Goal: Task Accomplishment & Management: Contribute content

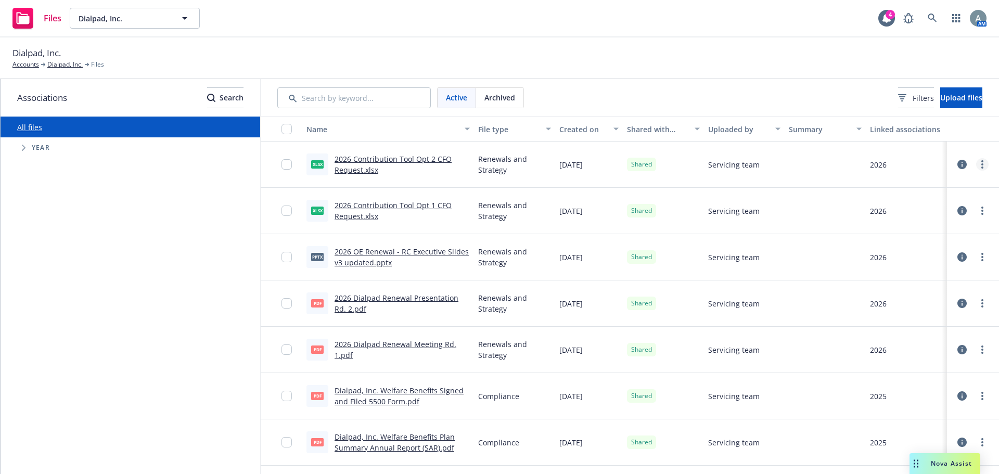
click at [976, 164] on link "more" at bounding box center [982, 164] width 12 height 12
click at [915, 208] on link "Archive" at bounding box center [927, 206] width 103 height 21
click at [977, 167] on link "more" at bounding box center [982, 164] width 12 height 12
click at [520, 102] on div "Archived" at bounding box center [499, 98] width 47 height 20
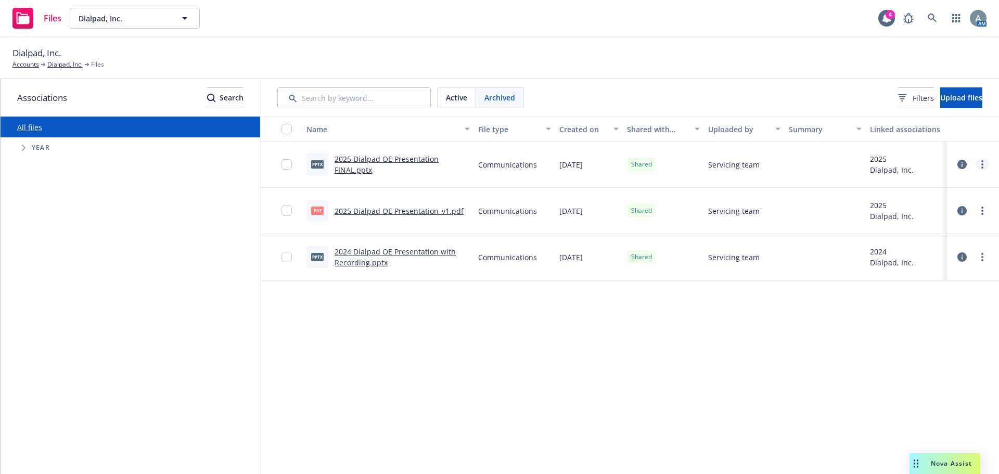
click at [988, 165] on link "more" at bounding box center [982, 164] width 12 height 12
click at [932, 184] on link "Unshare with client" at bounding box center [935, 185] width 103 height 21
click at [451, 105] on div "Active" at bounding box center [456, 98] width 38 height 20
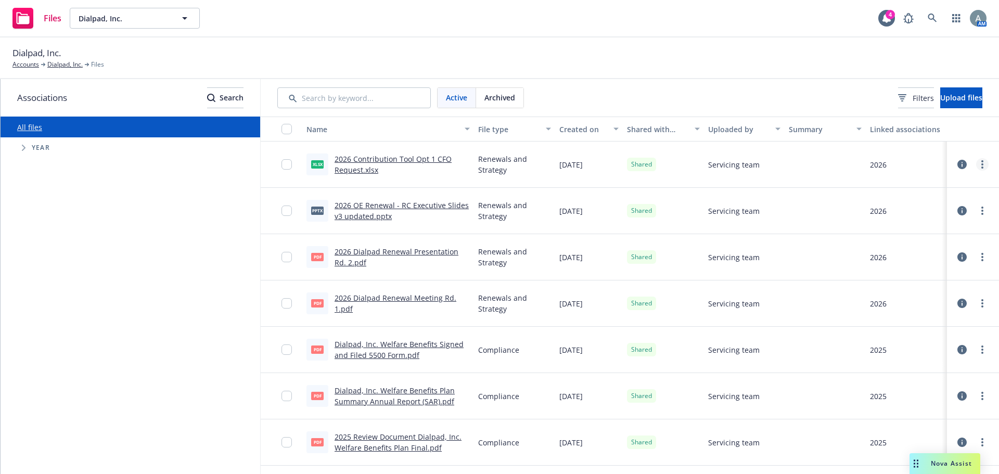
click at [976, 169] on link "more" at bounding box center [982, 164] width 12 height 12
click at [940, 183] on link "Unshare with client" at bounding box center [927, 185] width 103 height 21
click at [976, 164] on link "more" at bounding box center [982, 164] width 12 height 12
click at [932, 209] on link "Archive" at bounding box center [927, 206] width 103 height 21
click at [980, 167] on div at bounding box center [972, 164] width 31 height 21
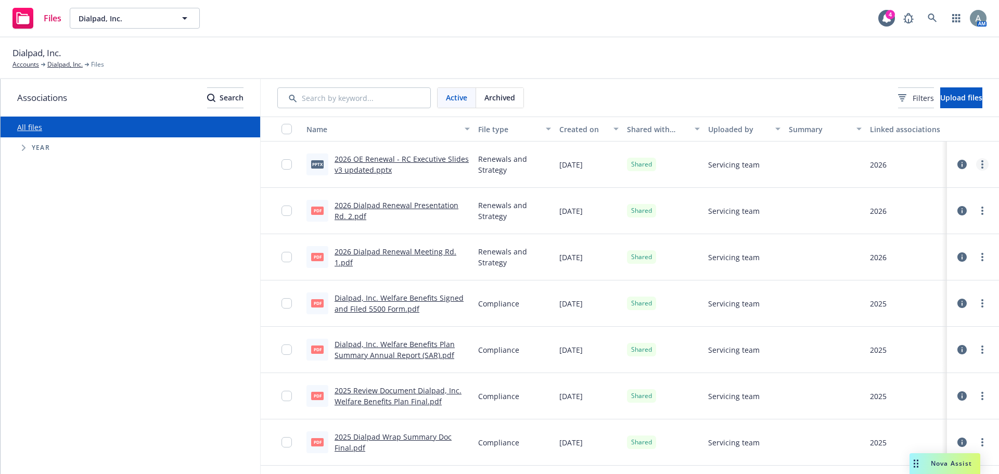
click at [976, 164] on link "more" at bounding box center [982, 164] width 12 height 12
click at [919, 184] on link "Unshare with client" at bounding box center [927, 185] width 103 height 21
drag, startPoint x: 974, startPoint y: 163, endPoint x: 974, endPoint y: 172, distance: 8.8
click at [981, 163] on icon "more" at bounding box center [982, 164] width 2 height 8
click at [926, 203] on link "Archive" at bounding box center [927, 206] width 103 height 21
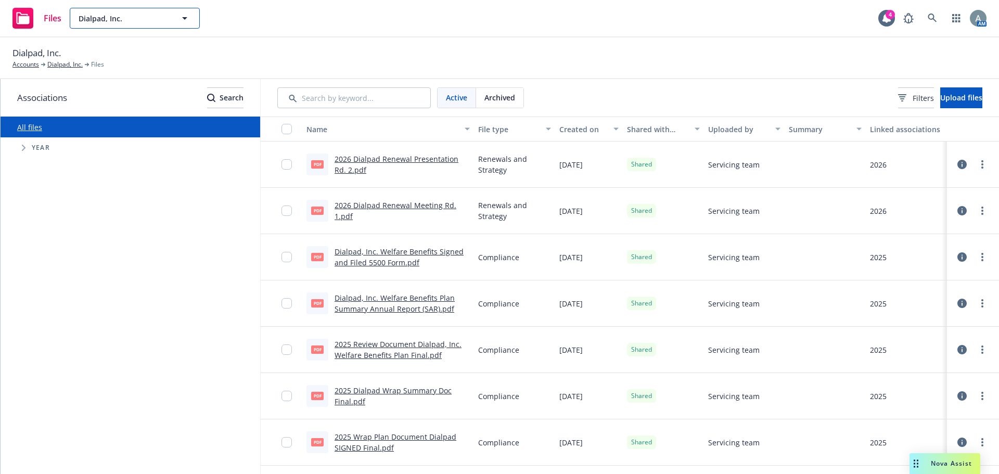
click at [160, 15] on span "Dialpad, Inc." at bounding box center [124, 18] width 90 height 11
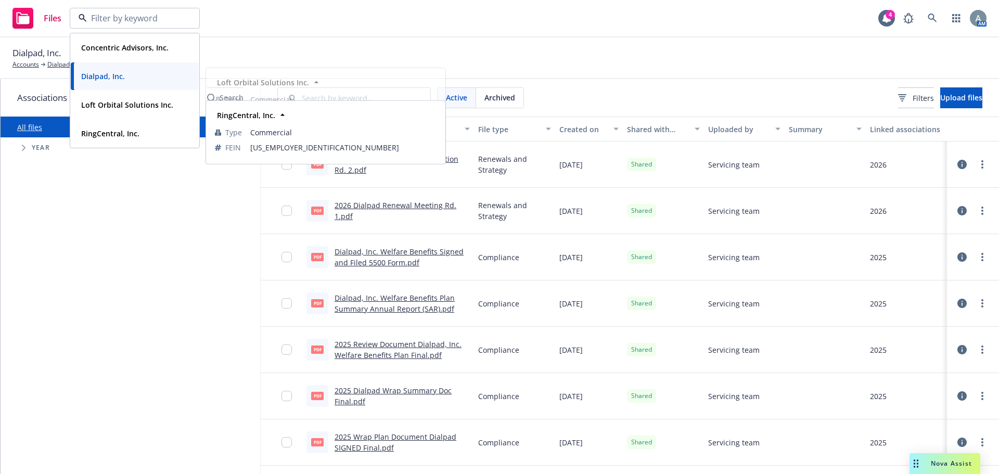
drag, startPoint x: 115, startPoint y: 148, endPoint x: 120, endPoint y: 135, distance: 14.3
click at [116, 146] on div "Files Concentric Advisors, Inc. Type Commercial FEIN [US_EMPLOYER_IDENTIFICATIO…" at bounding box center [499, 237] width 999 height 474
click at [120, 135] on strong "RingCentral, Inc." at bounding box center [110, 133] width 58 height 10
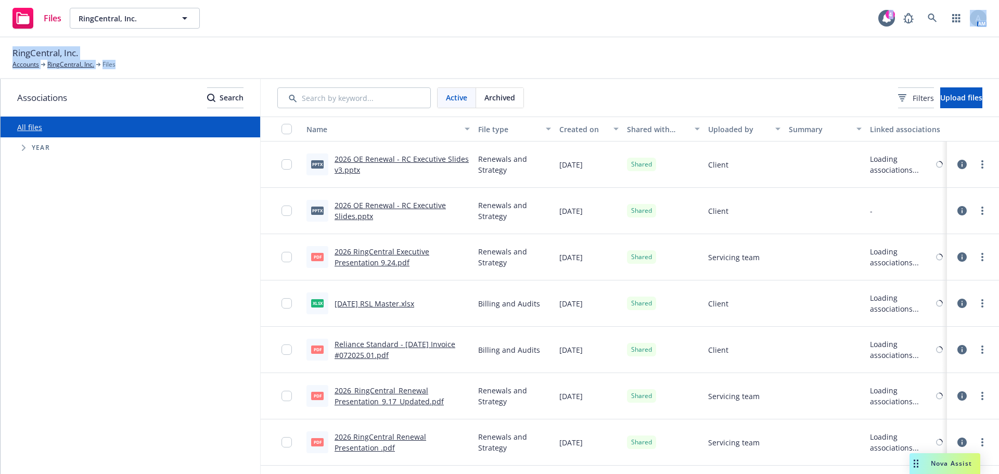
click at [838, 51] on div "RingCentral, Inc. Accounts RingCentral, Inc. Files" at bounding box center [499, 57] width 974 height 23
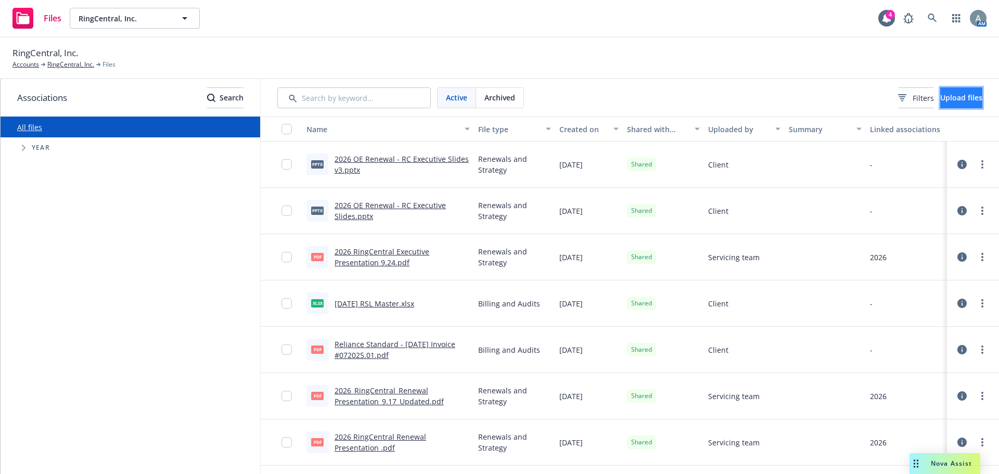
click at [949, 107] on button "Upload files" at bounding box center [961, 97] width 42 height 21
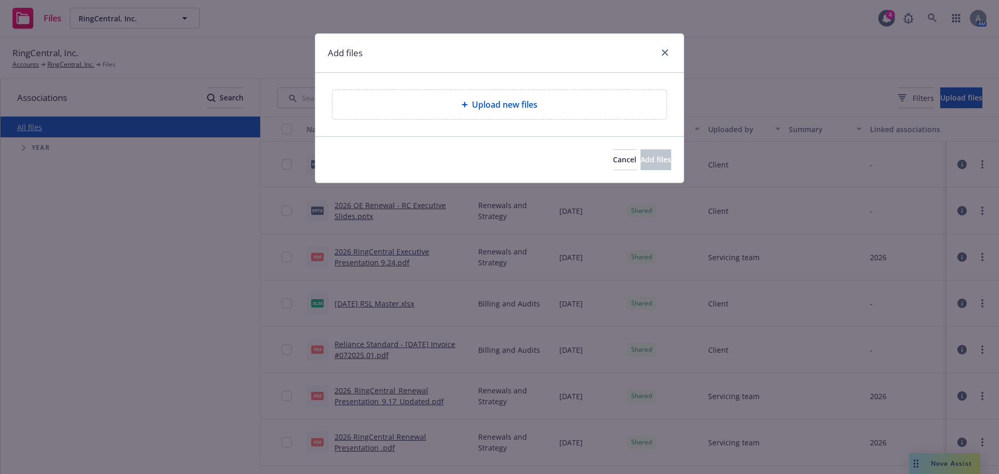
click at [436, 99] on div "Upload new files" at bounding box center [499, 104] width 317 height 12
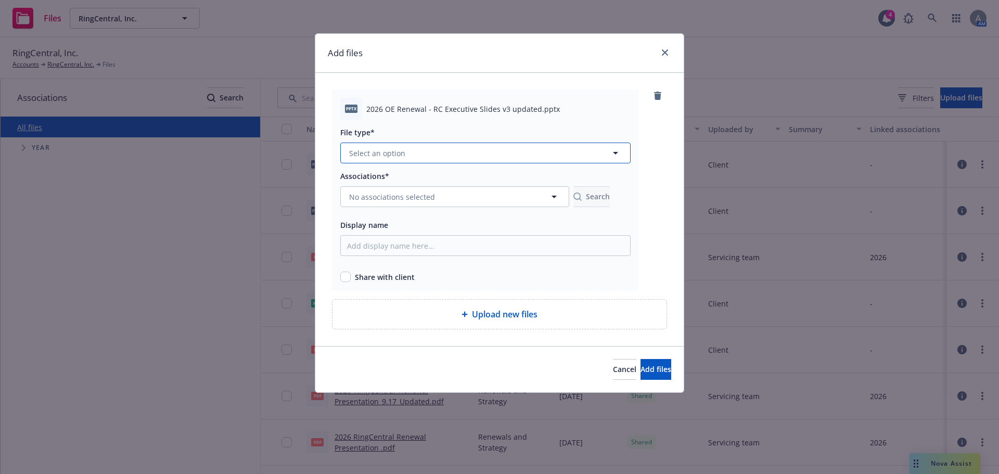
click at [465, 148] on button "Select an option" at bounding box center [485, 152] width 290 height 21
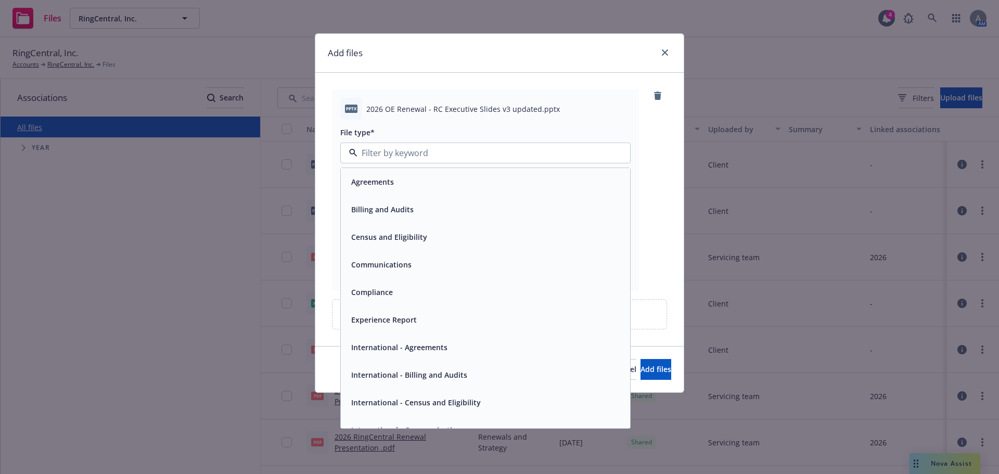
scroll to position [209, 0]
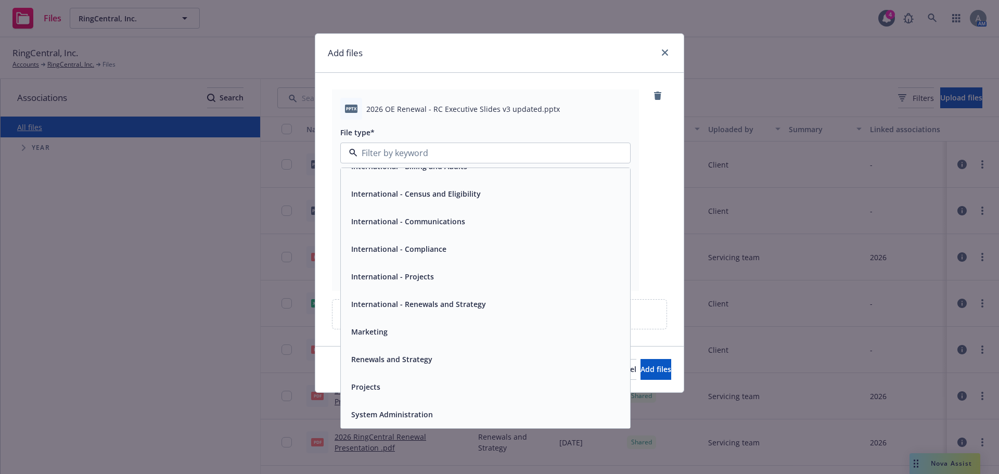
click at [401, 350] on div "Renewals and Strategy" at bounding box center [485, 359] width 289 height 28
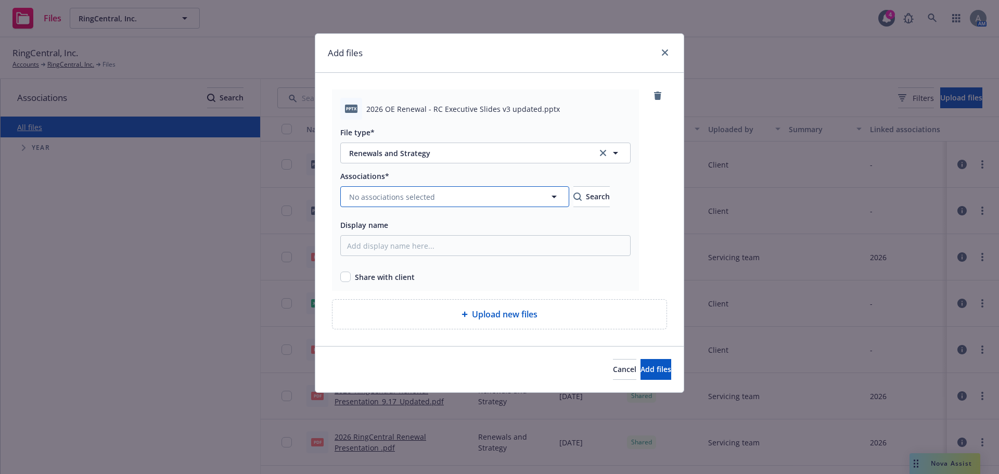
click at [400, 193] on span "No associations selected" at bounding box center [392, 196] width 86 height 11
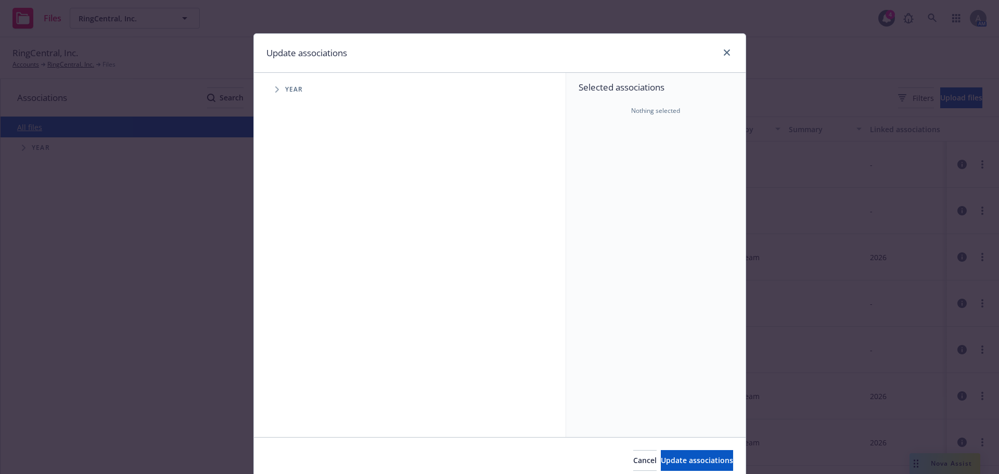
click at [275, 90] on icon "Tree Example" at bounding box center [277, 89] width 4 height 6
click at [298, 256] on input "Tree Example" at bounding box center [303, 256] width 10 height 10
checkbox input "true"
click at [698, 459] on span "Update associations" at bounding box center [696, 460] width 72 height 10
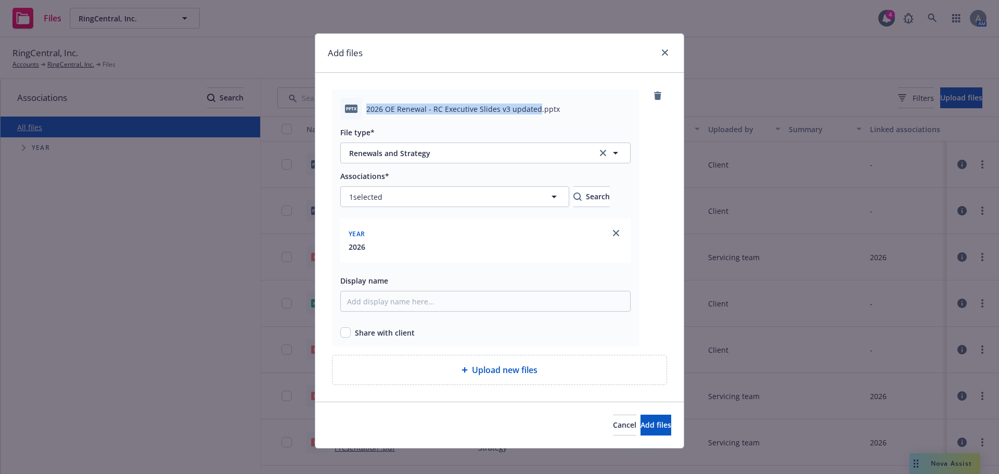
drag, startPoint x: 532, startPoint y: 110, endPoint x: 355, endPoint y: 113, distance: 176.8
click at [355, 113] on div "pptx 2026 OE Renewal - RC Executive Slides v3 updated.pptx" at bounding box center [485, 109] width 290 height 22
copy div "2026 OE Renewal - RC Executive Slides v3 updated"
click at [399, 309] on input "Display name" at bounding box center [485, 301] width 290 height 21
paste input "2026 OE Renewal - RC Executive Slides v3 updated"
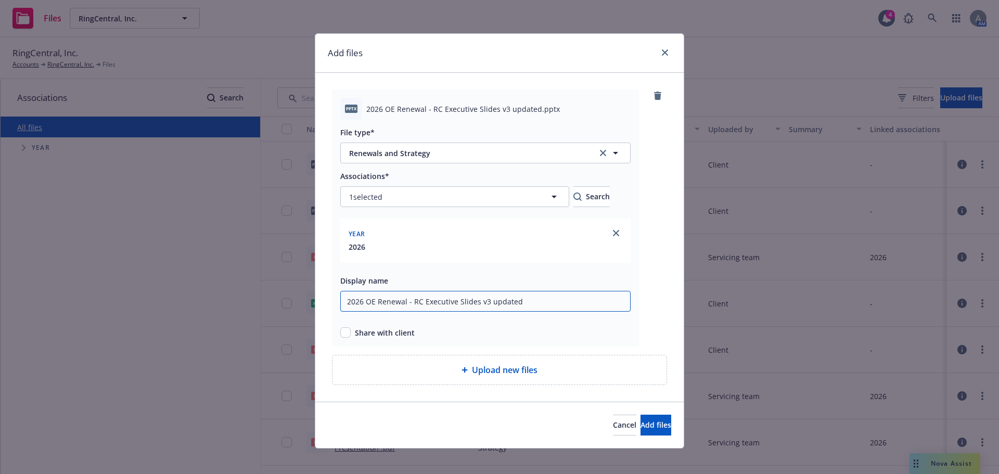
type input "2026 OE Renewal - RC Executive Slides v3 updated"
drag, startPoint x: 340, startPoint y: 330, endPoint x: 356, endPoint y: 330, distance: 16.1
click at [342, 330] on input "checkbox" at bounding box center [345, 332] width 10 height 10
checkbox input "true"
click at [640, 424] on span "Add files" at bounding box center [655, 425] width 31 height 10
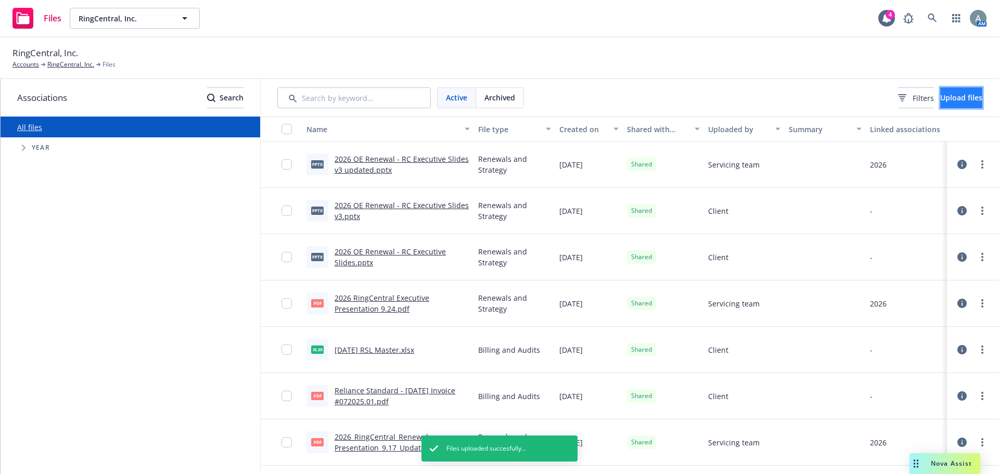
click at [948, 96] on span "Upload files" at bounding box center [961, 98] width 42 height 10
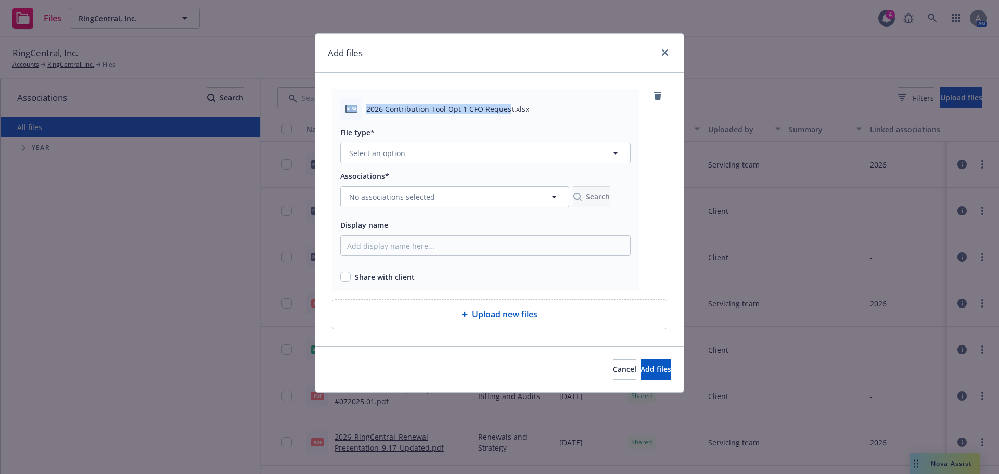
drag, startPoint x: 508, startPoint y: 111, endPoint x: 345, endPoint y: 114, distance: 162.8
click at [345, 114] on div "xlsx 2026 Contribution Tool Opt 1 CFO Request.xlsx" at bounding box center [485, 109] width 290 height 22
copy div "xlsx 2026 Contribution Tool Opt 1 CFO Reques"
click at [423, 163] on button "Select an option" at bounding box center [485, 152] width 290 height 21
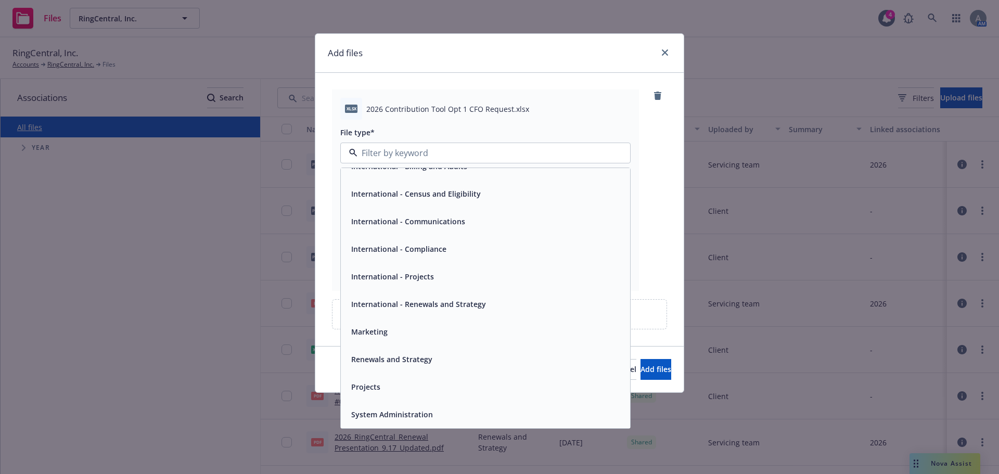
click at [429, 359] on span "Renewals and Strategy" at bounding box center [391, 359] width 81 height 11
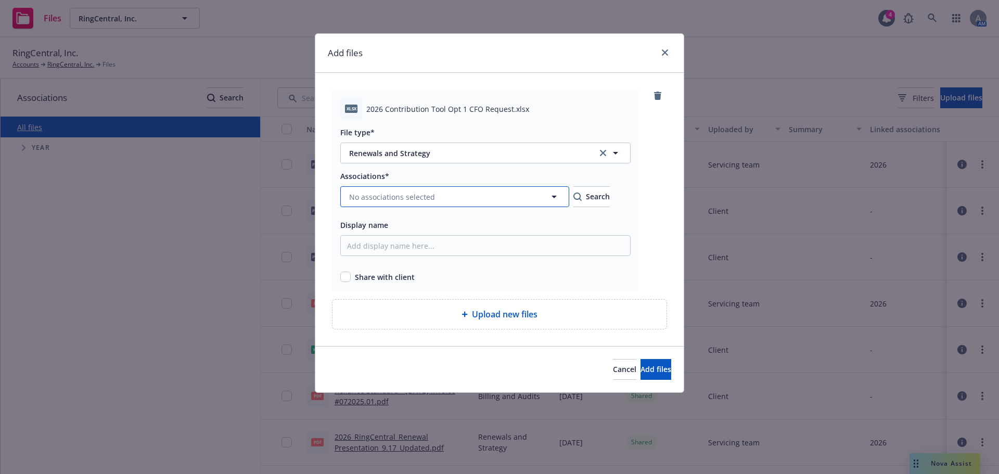
click at [390, 206] on button "No associations selected" at bounding box center [454, 196] width 229 height 21
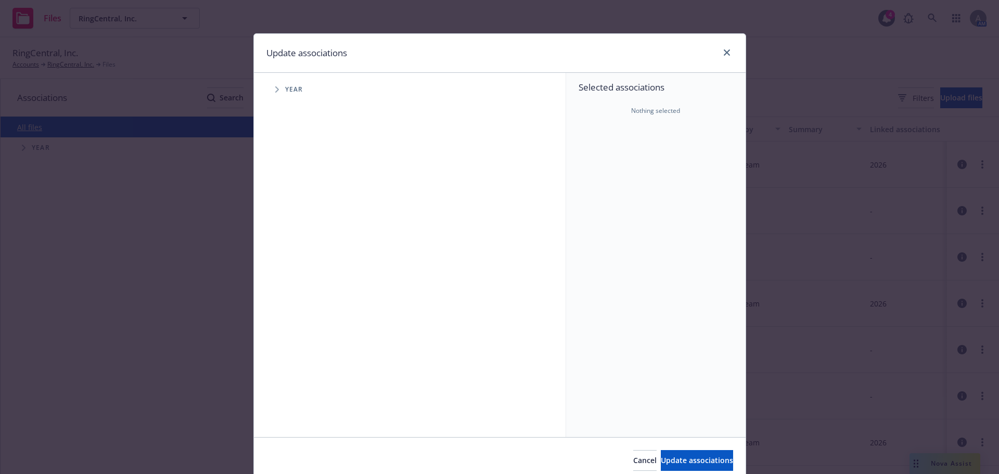
click at [275, 87] on icon "Tree Example" at bounding box center [277, 89] width 4 height 6
click at [306, 256] on div "2026 Year" at bounding box center [313, 256] width 31 height 20
click at [304, 256] on input "Tree Example" at bounding box center [303, 256] width 10 height 10
click at [300, 256] on input "Tree Example" at bounding box center [303, 256] width 10 height 10
checkbox input "true"
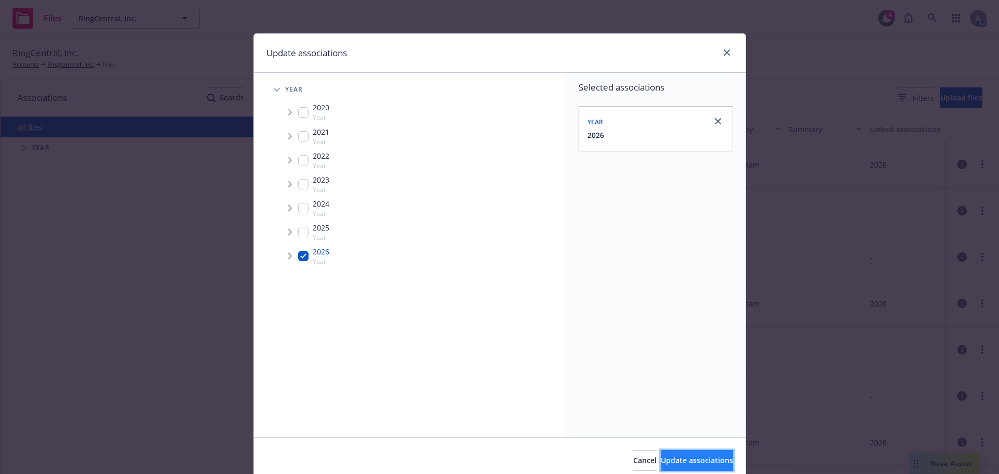
click at [660, 462] on span "Update associations" at bounding box center [696, 460] width 72 height 10
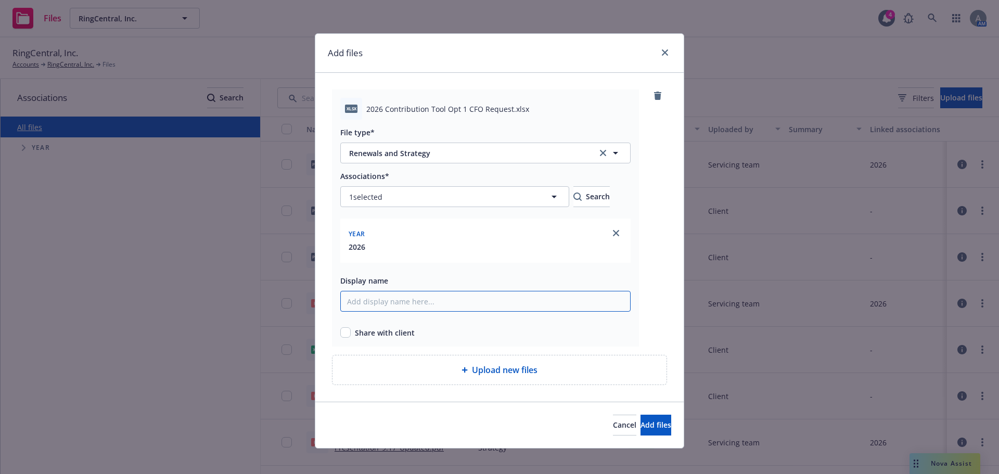
click at [427, 304] on input "Display name" at bounding box center [485, 301] width 290 height 21
paste input "xlsx 2026 Contribution Tool Opt 1 CFO Reques"
type input "xlsx 2026 Contribution Tool Opt 1 CFO Request"
click at [344, 331] on input "checkbox" at bounding box center [345, 332] width 10 height 10
checkbox input "true"
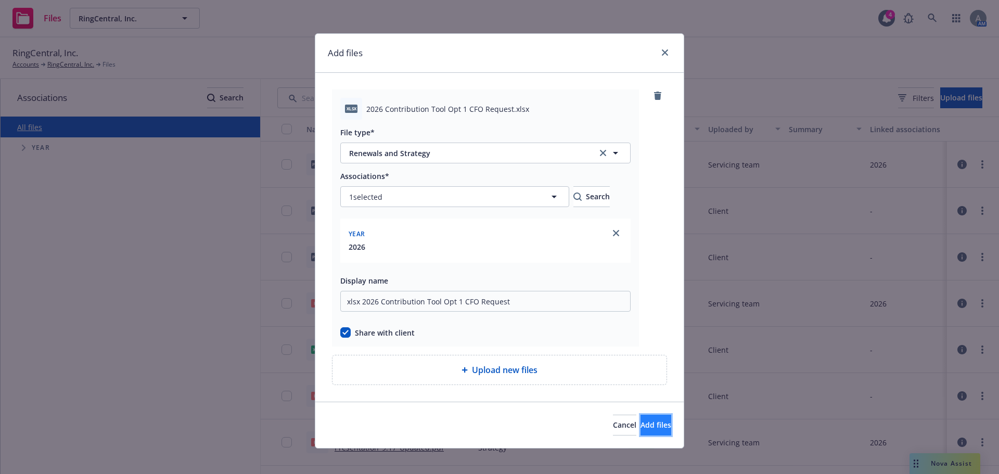
click at [640, 427] on button "Add files" at bounding box center [655, 424] width 31 height 21
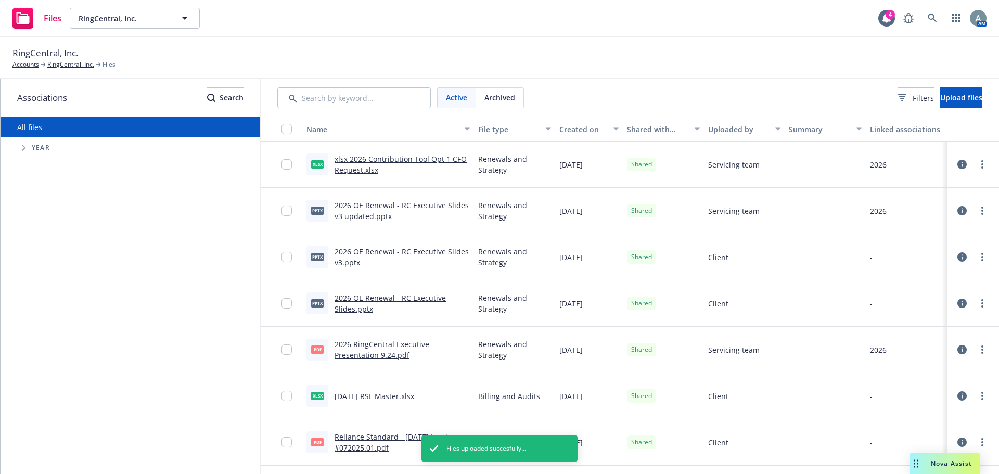
click at [950, 111] on div "Active Archived Filters Upload files" at bounding box center [630, 97] width 738 height 37
click at [940, 92] on button "Upload files" at bounding box center [961, 97] width 42 height 21
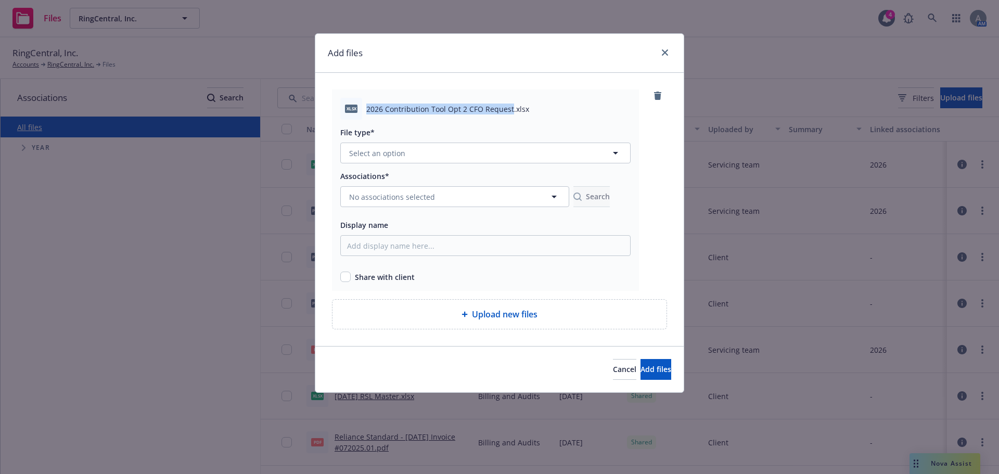
drag, startPoint x: 510, startPoint y: 111, endPoint x: 360, endPoint y: 115, distance: 149.8
click at [360, 115] on div "xlsx 2026 Contribution Tool Opt 2 CFO Request.xlsx" at bounding box center [485, 109] width 290 height 22
copy div "2026 Contribution Tool Opt 2 CFO Request"
click at [382, 157] on span "Select an option" at bounding box center [377, 153] width 56 height 11
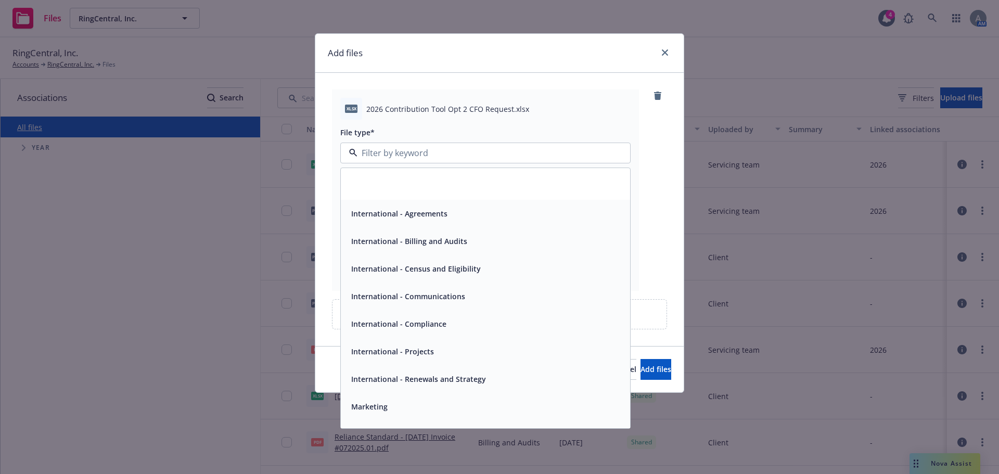
scroll to position [208, 0]
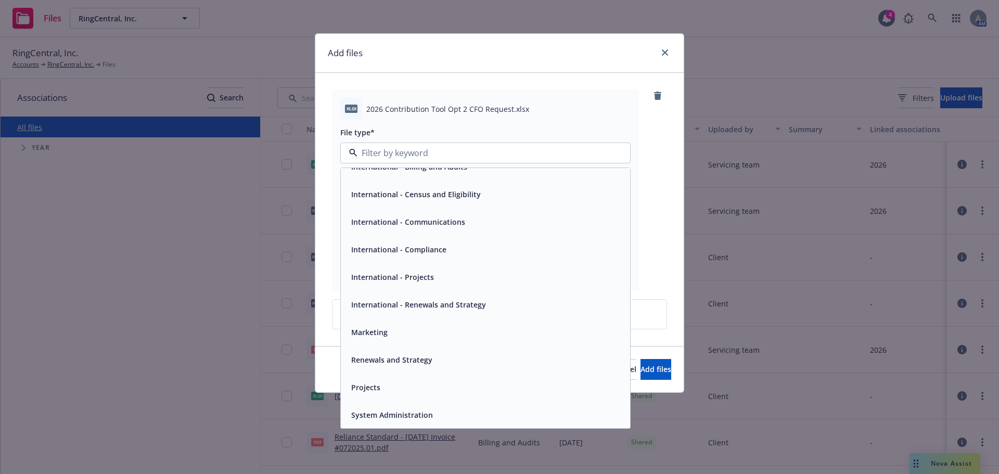
click at [421, 348] on div "Renewals and Strategy" at bounding box center [485, 360] width 289 height 28
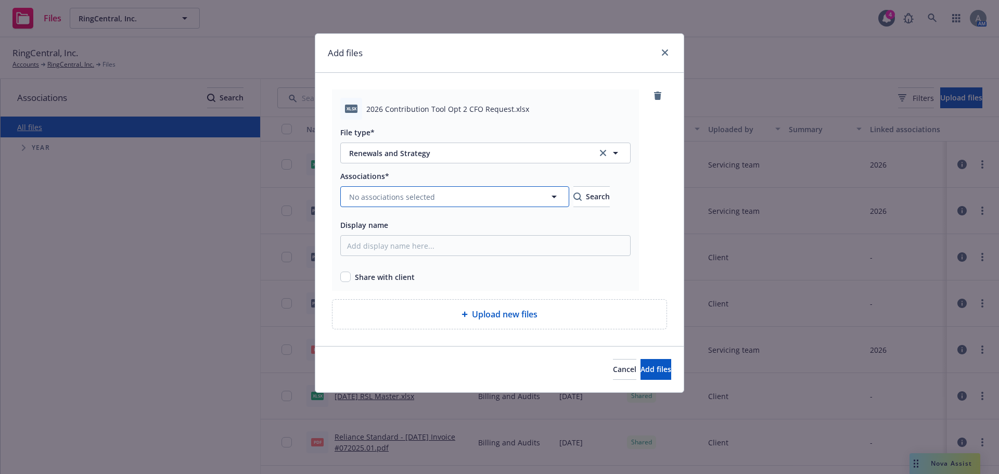
click at [381, 200] on span "No associations selected" at bounding box center [392, 196] width 86 height 11
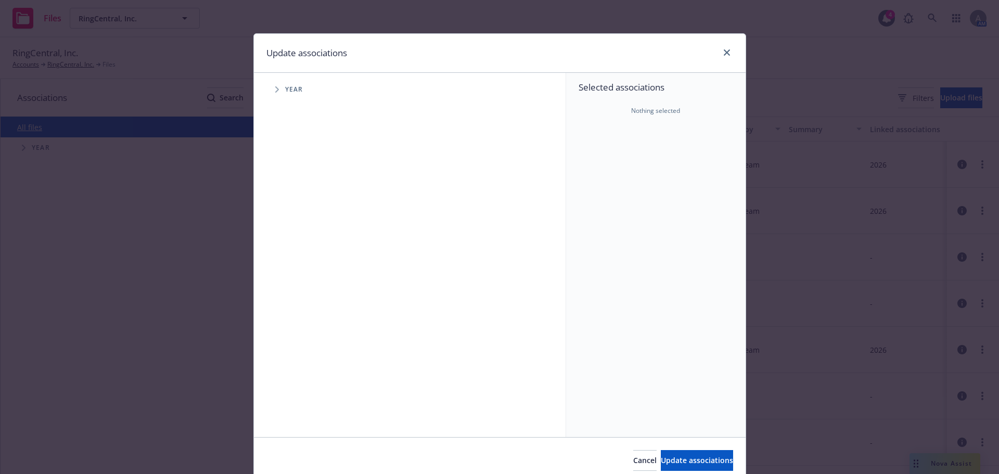
click at [275, 88] on icon "Tree Example" at bounding box center [277, 89] width 4 height 6
click at [303, 256] on input "Tree Example" at bounding box center [303, 256] width 10 height 10
checkbox input "true"
click at [671, 453] on button "Update associations" at bounding box center [696, 460] width 72 height 21
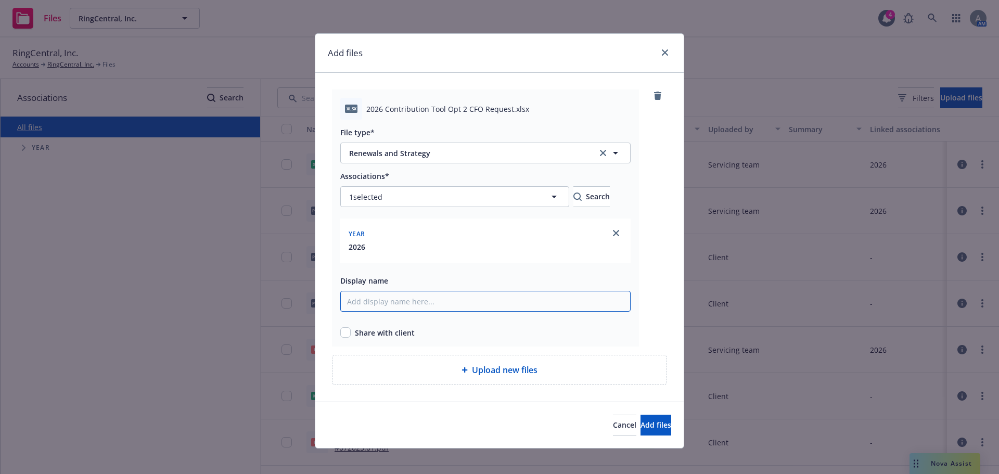
click at [398, 305] on input "Display name" at bounding box center [485, 301] width 290 height 21
paste input "2026 Contribution Tool Opt 2 CFO Request"
type input "2026 Contribution Tool Opt 2 CFO Request"
click at [343, 333] on input "checkbox" at bounding box center [345, 332] width 10 height 10
checkbox input "true"
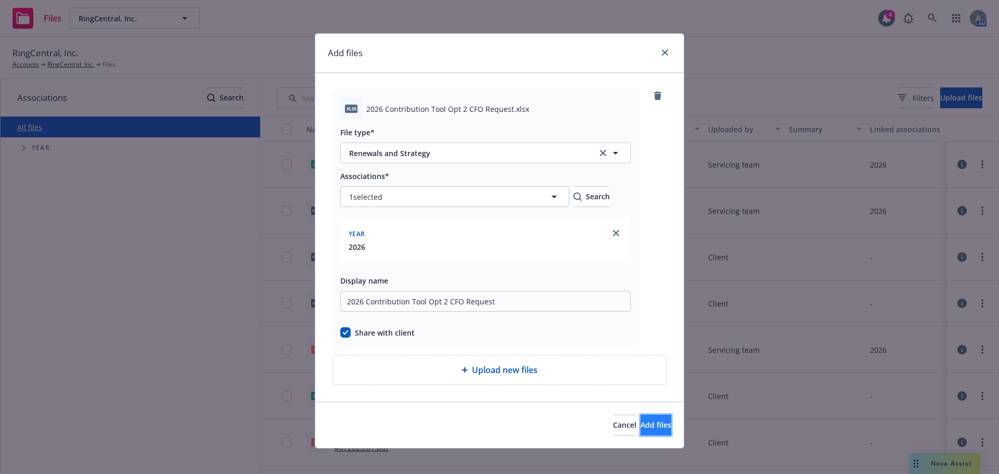
click at [640, 424] on span "Add files" at bounding box center [655, 425] width 31 height 10
